Goal: Task Accomplishment & Management: Manage account settings

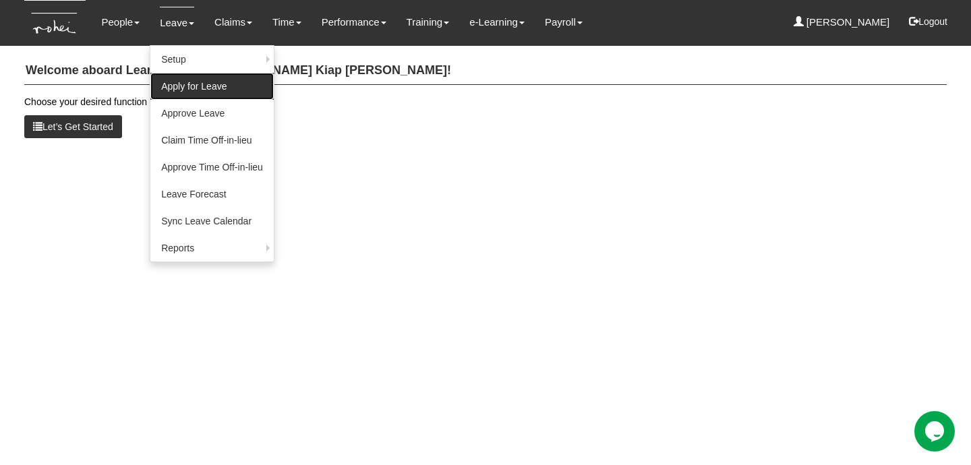
click at [192, 92] on link "Apply for Leave" at bounding box center [211, 86] width 123 height 27
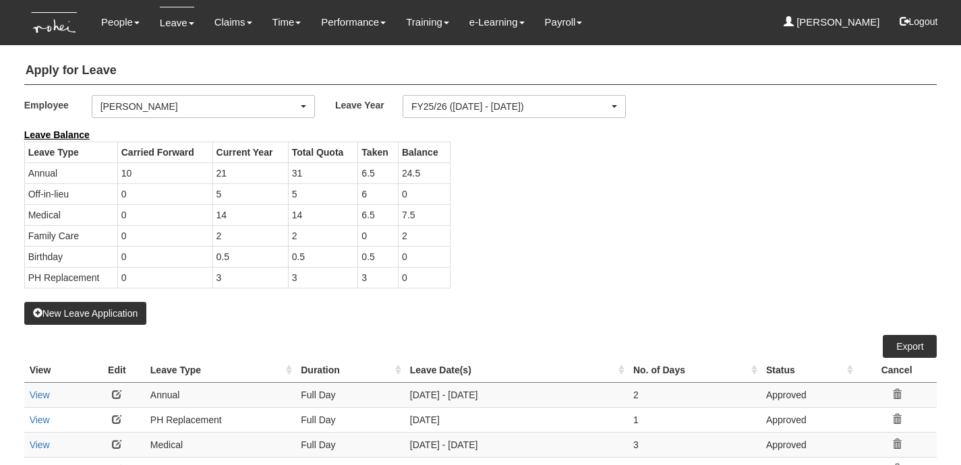
select select "50"
click at [201, 105] on div "[PERSON_NAME]" at bounding box center [199, 106] width 198 height 13
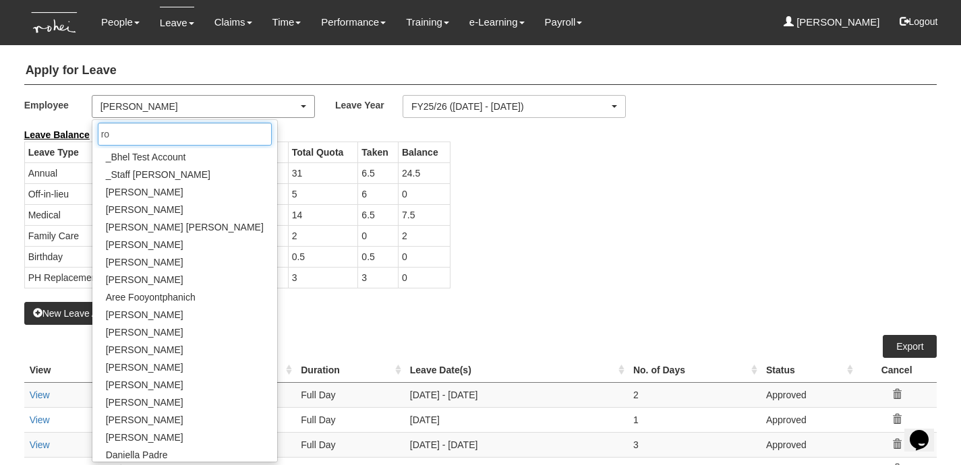
type input "roy"
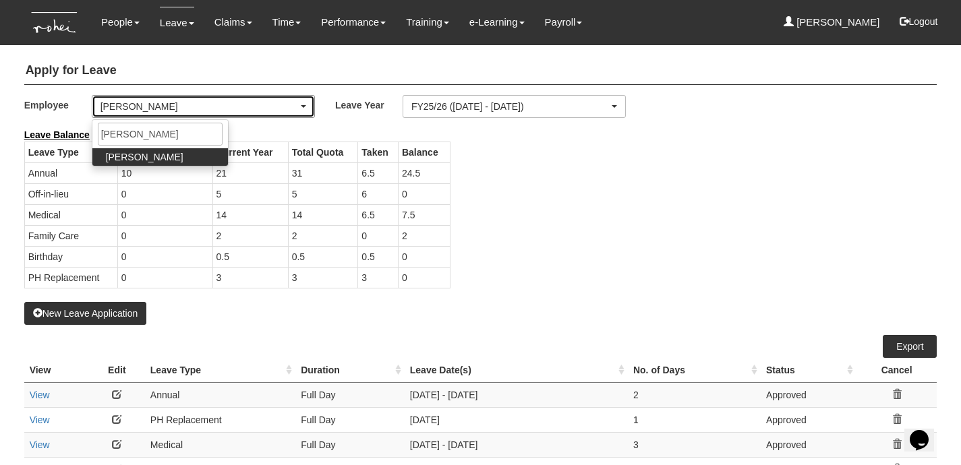
select select "5a253378-523a-4c52-9c83-550f69dab0df"
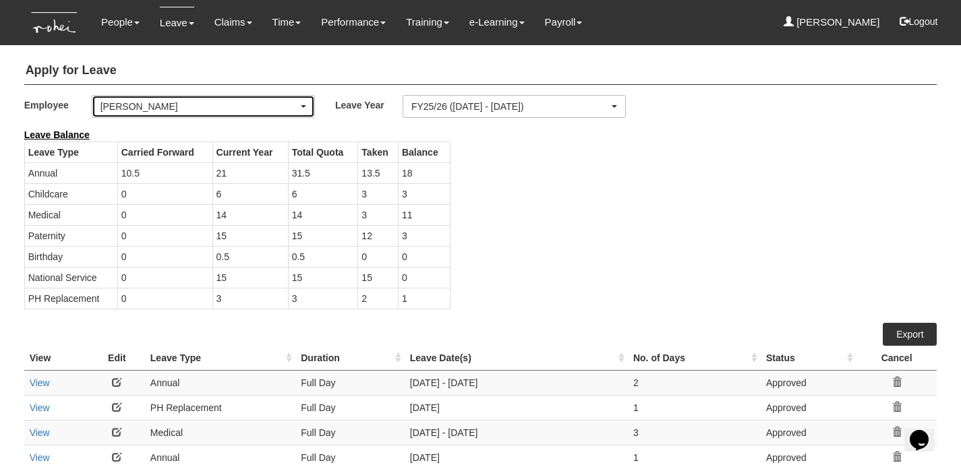
select select "50"
click at [281, 109] on div "Royston Choo" at bounding box center [199, 106] width 198 height 13
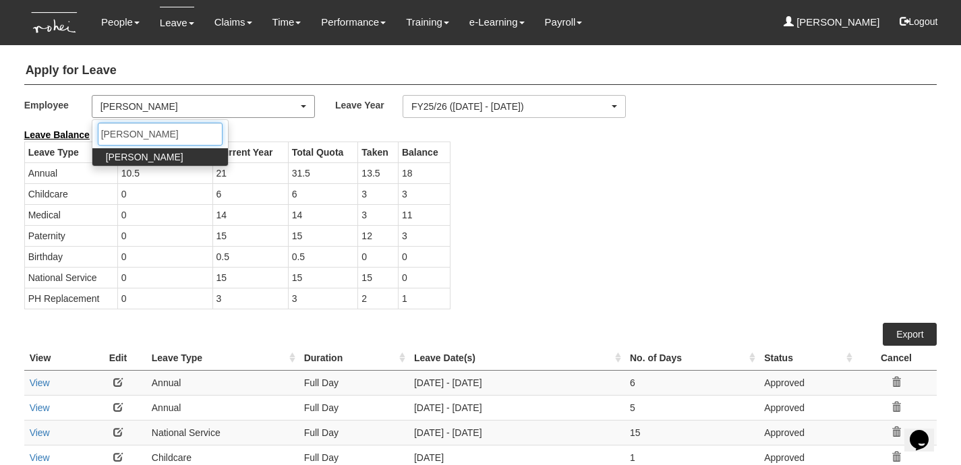
type input "joshu"
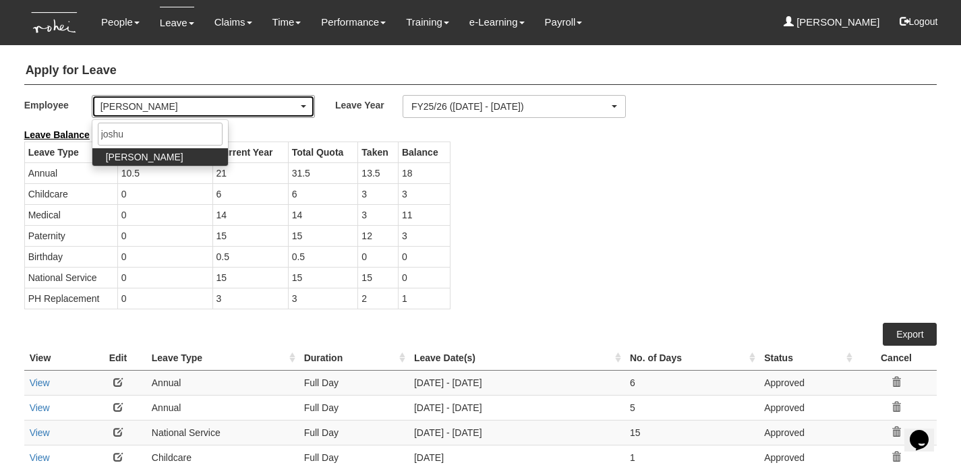
select select "34494e3c-fa1c-4f5c-8164-1b5a8a5feac6"
select select "50"
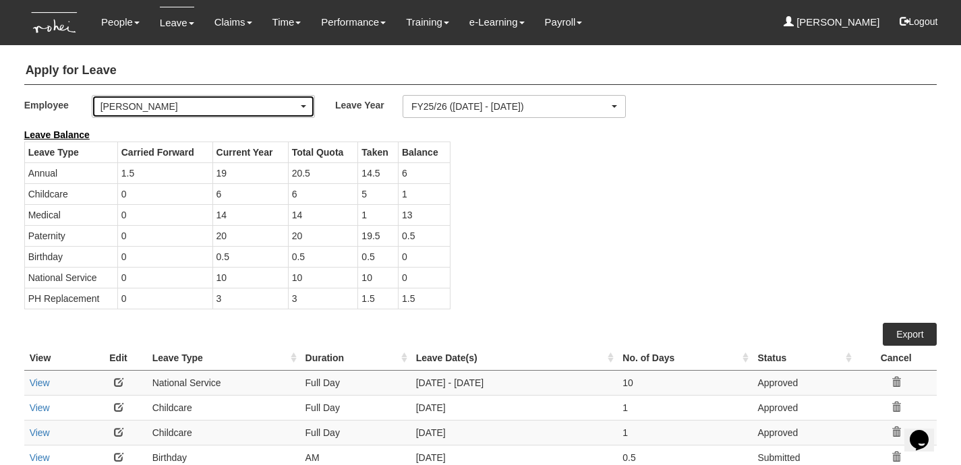
click at [132, 113] on div "Joshua Tan" at bounding box center [203, 107] width 222 height 22
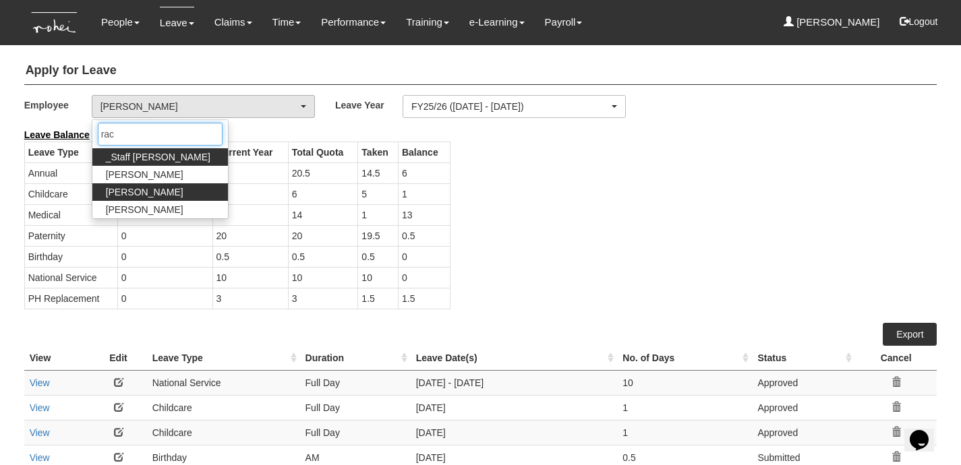
type input "rac"
click at [141, 192] on span "Rachel Khoo" at bounding box center [145, 191] width 78 height 13
select select "b8e418c5-4215-4e95-9dcc-22ebf7c6c43a"
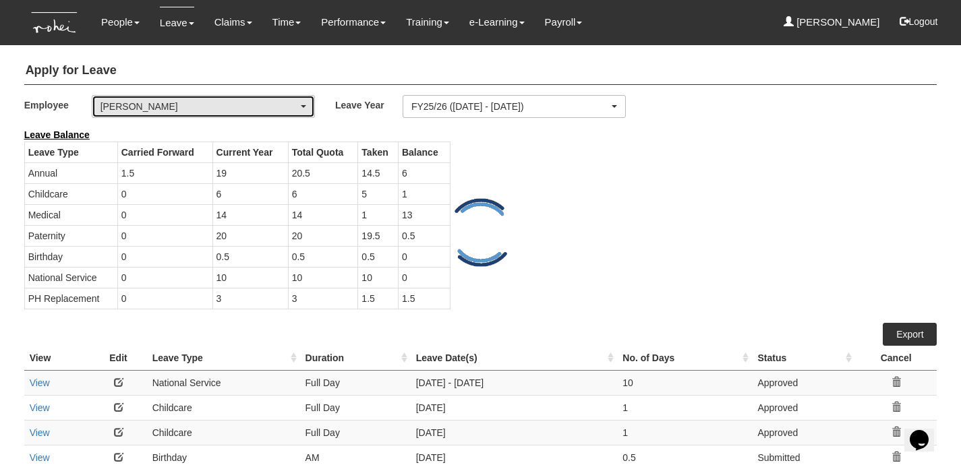
select select "50"
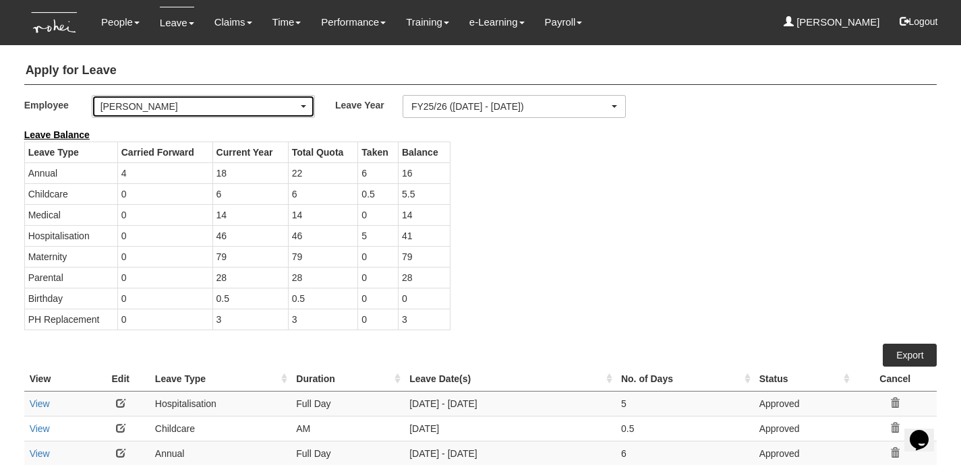
click at [207, 110] on div "Rachel Khoo" at bounding box center [199, 106] width 198 height 13
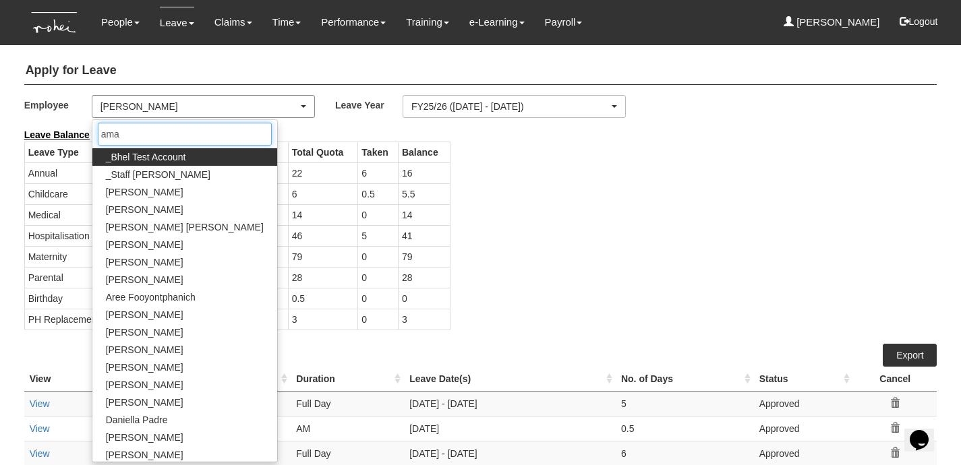
type input "aman"
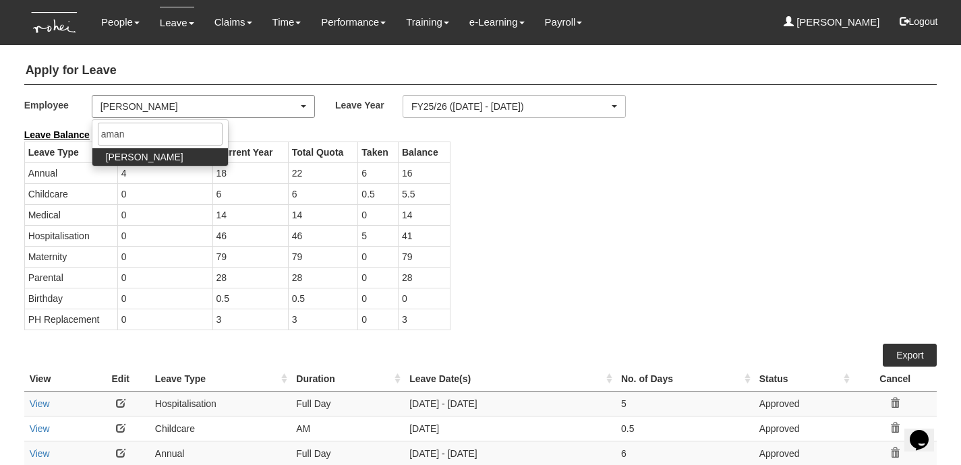
select select "edb3de3f-770e-4307-a283-f606937ddba3"
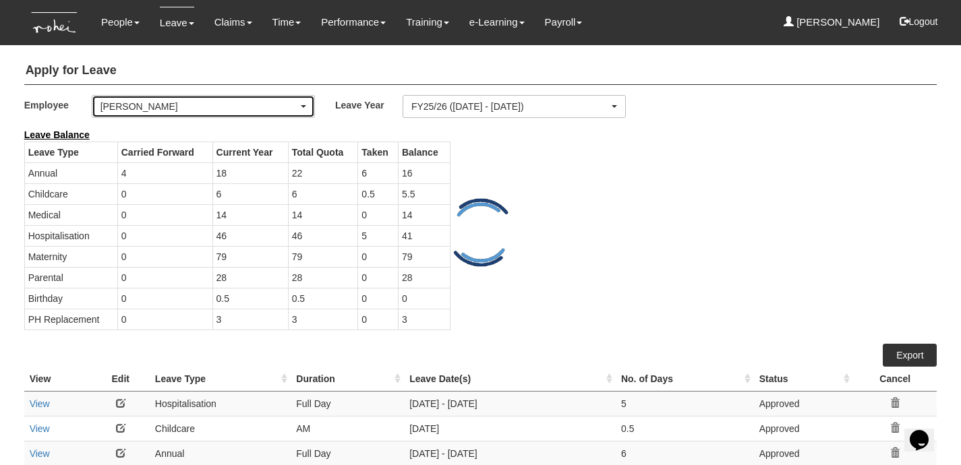
select select "50"
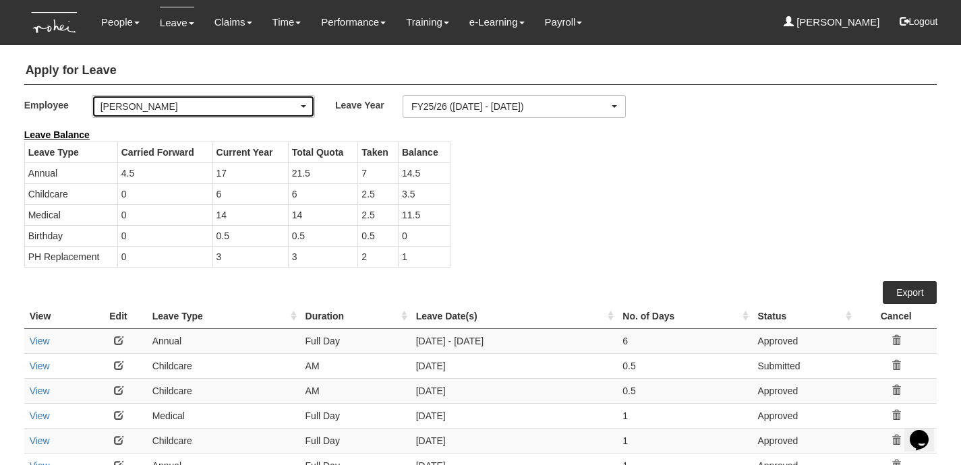
click at [252, 113] on div "Amanda Ho" at bounding box center [203, 107] width 222 height 22
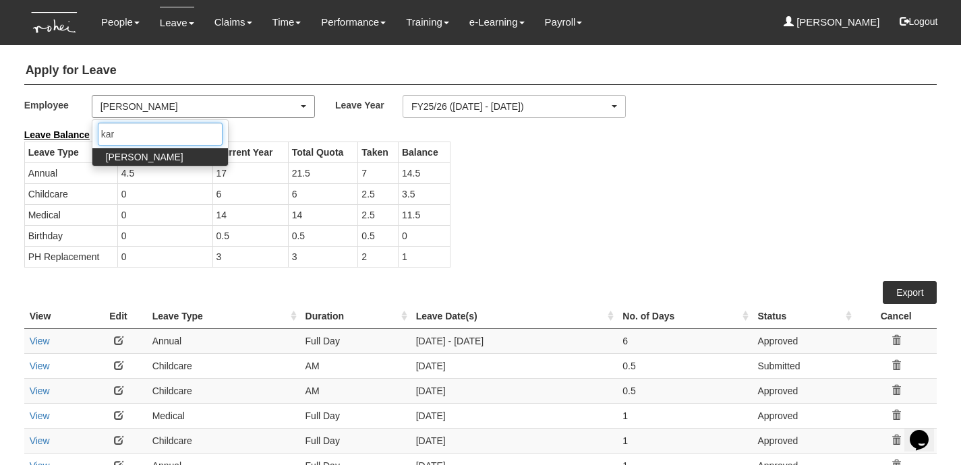
type input "kare"
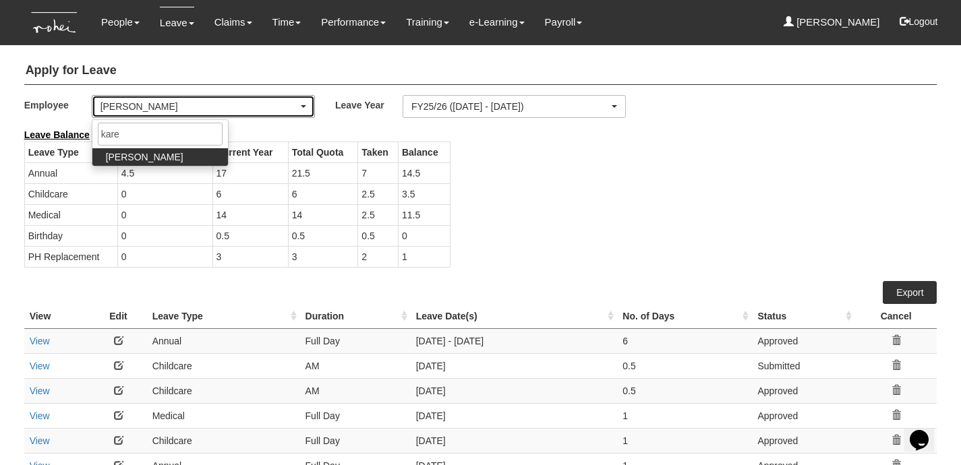
select select "9edf30fa-ce76-483f-a203-24a98f644ccc"
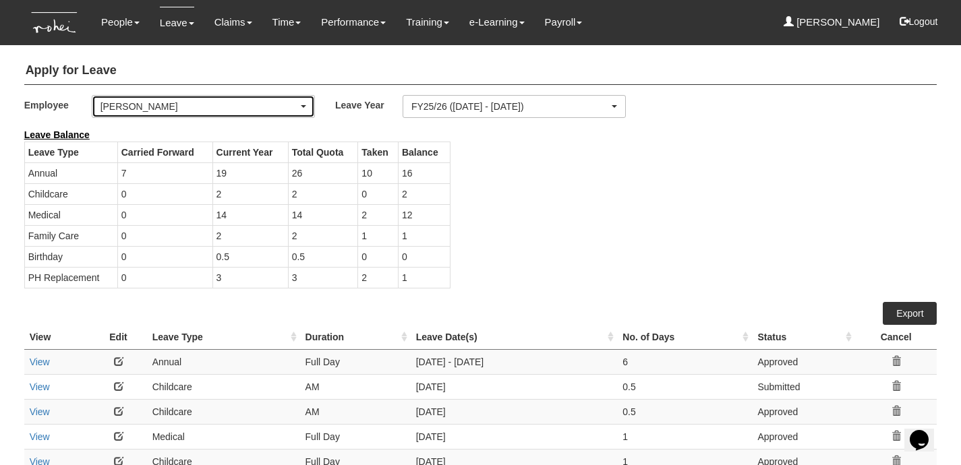
select select "50"
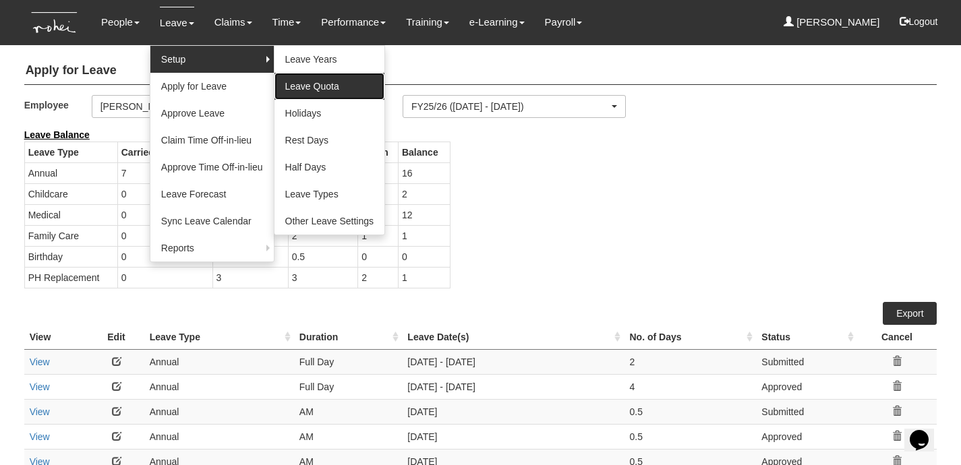
click at [299, 74] on link "Leave Quota" at bounding box center [329, 86] width 111 height 27
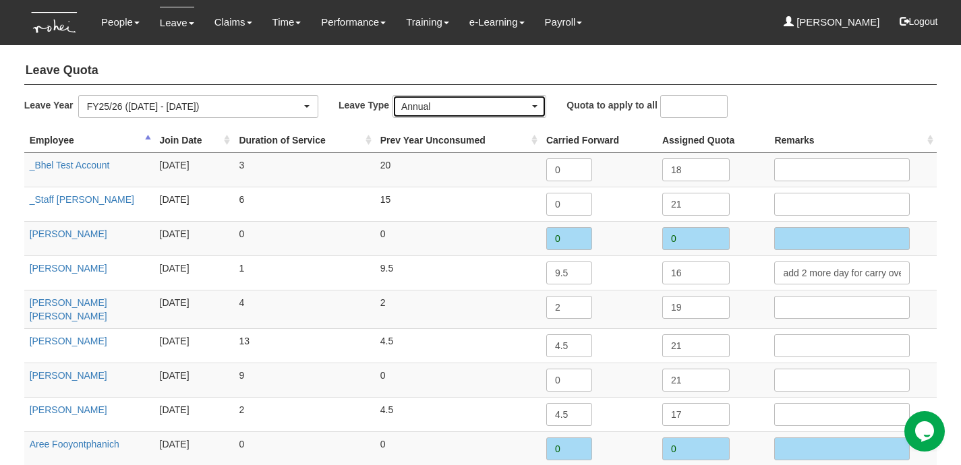
click at [438, 106] on div "Annual" at bounding box center [465, 106] width 128 height 13
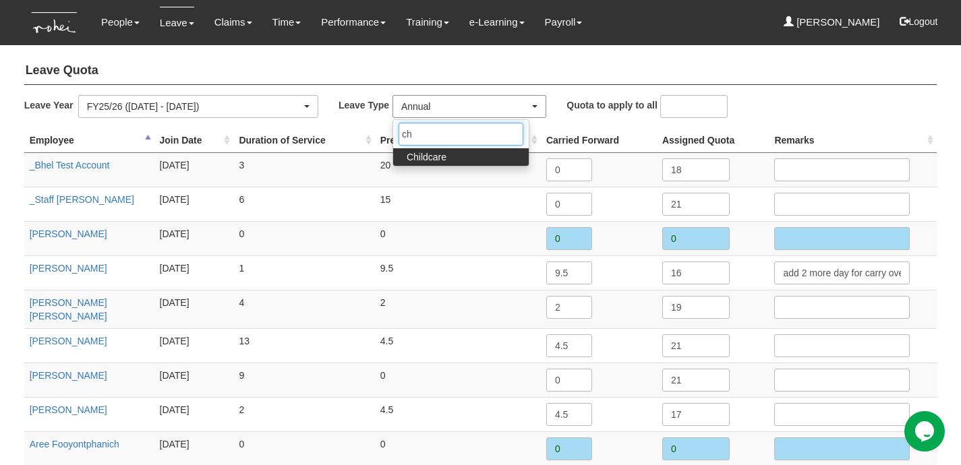
type input "chi"
select select "2"
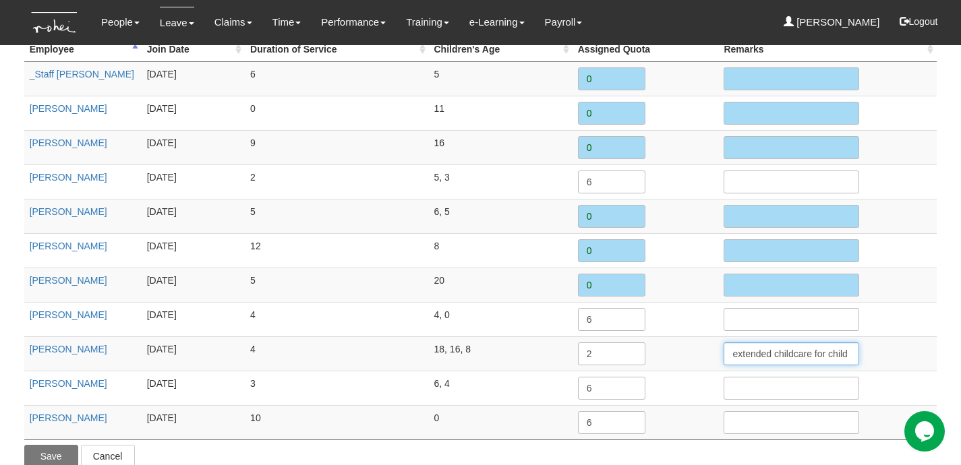
scroll to position [0, 94]
drag, startPoint x: 748, startPoint y: 351, endPoint x: 891, endPoint y: 353, distance: 143.0
click at [891, 353] on td "extended childcare for child between 7 and 12" at bounding box center [827, 354] width 218 height 34
click at [885, 346] on td "extended childcare for child between 7 and 12" at bounding box center [827, 354] width 218 height 34
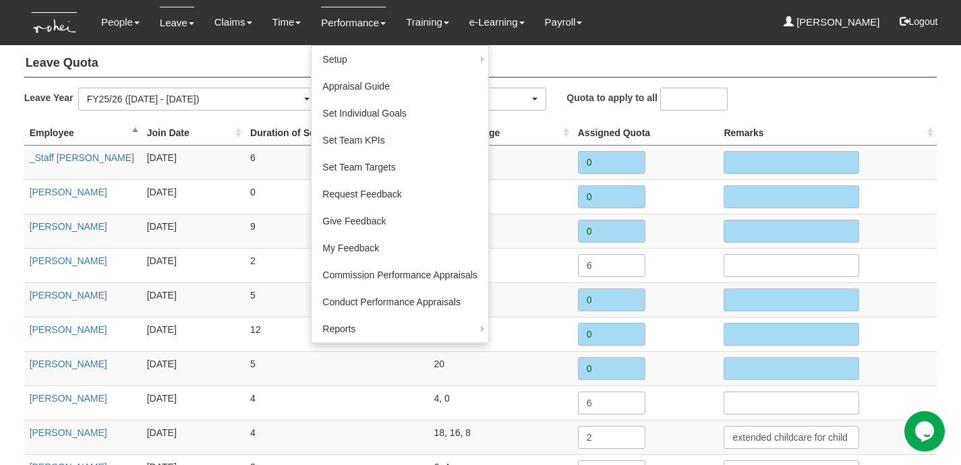
scroll to position [0, 0]
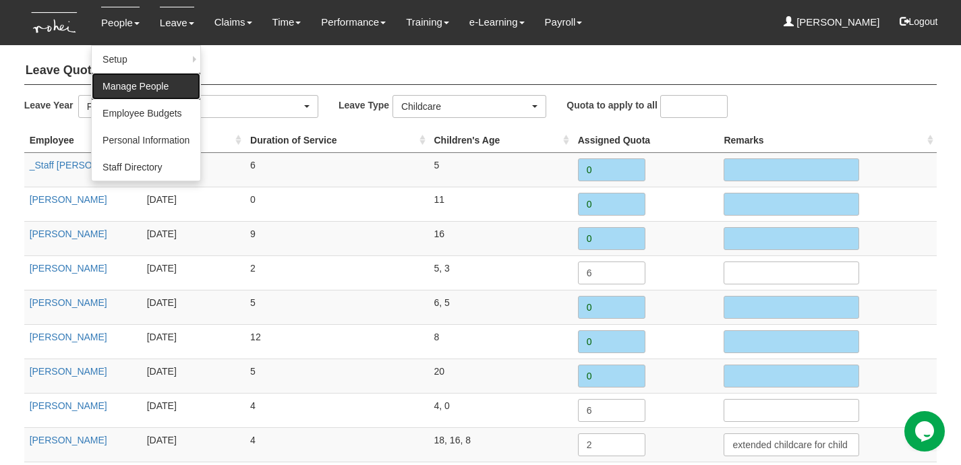
click at [125, 88] on link "Manage People" at bounding box center [146, 86] width 109 height 27
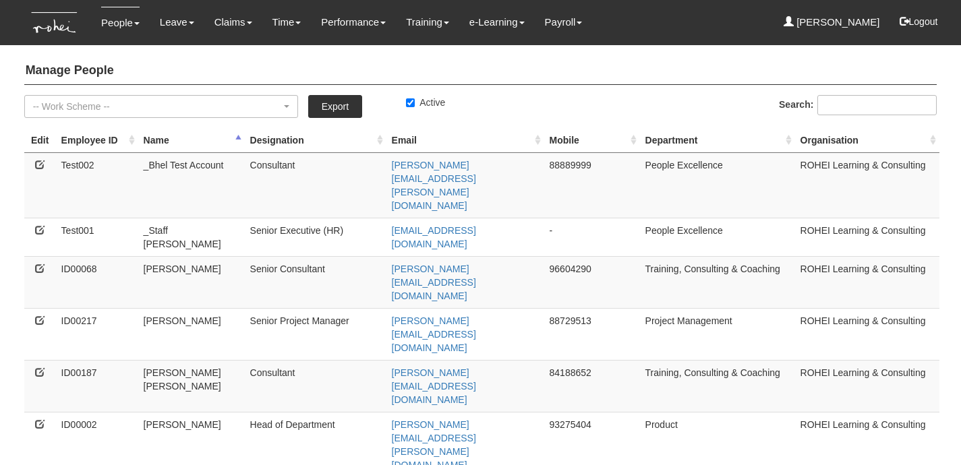
select select "50"
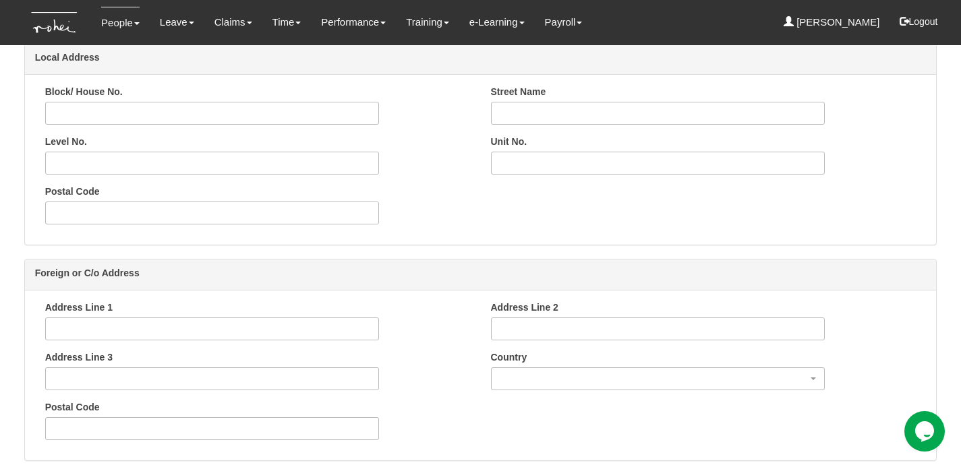
scroll to position [388, 0]
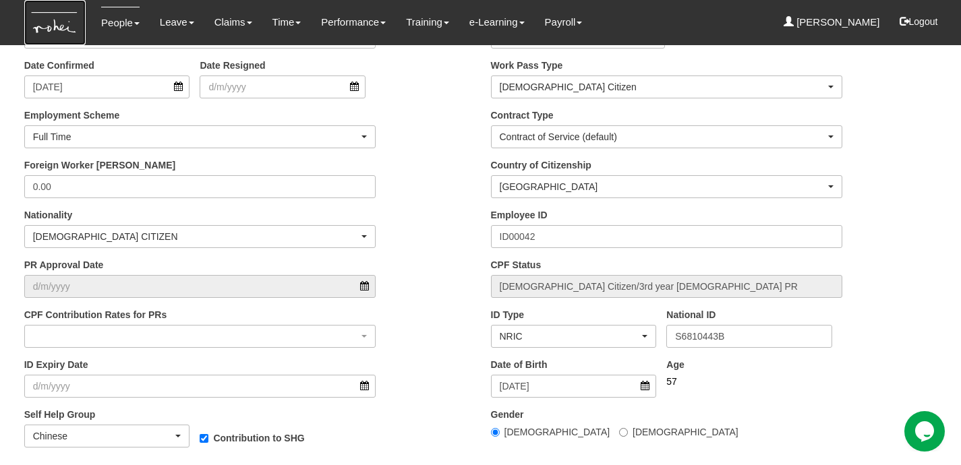
click at [32, 28] on img at bounding box center [54, 22] width 61 height 45
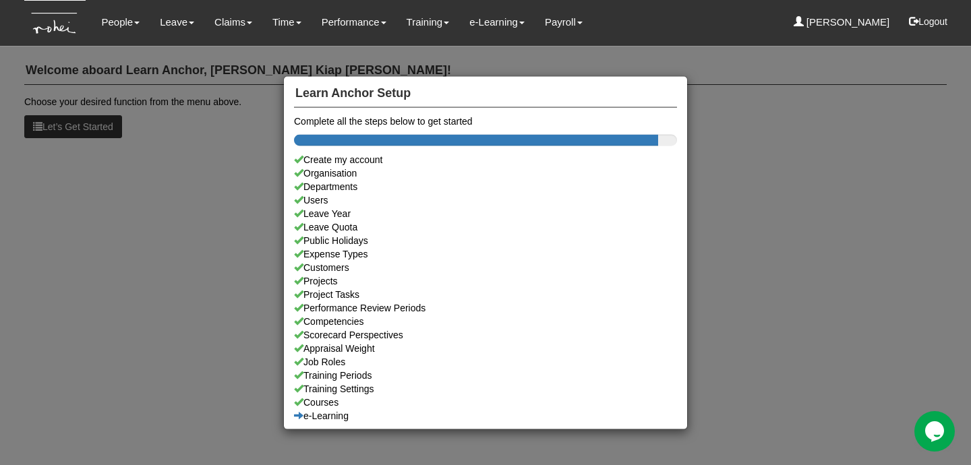
click at [125, 232] on div "Learn Anchor Setup Complete all the steps below to get started Create my accoun…" at bounding box center [485, 232] width 971 height 465
